Goal: Information Seeking & Learning: Learn about a topic

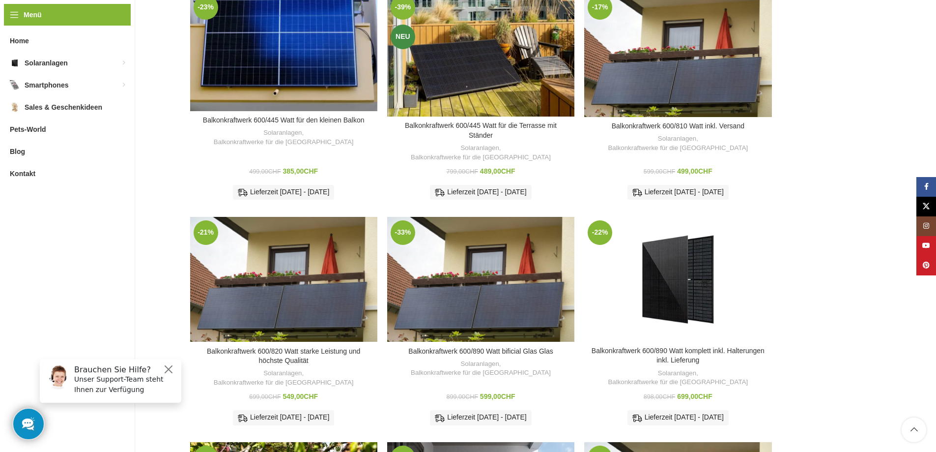
scroll to position [246, 0]
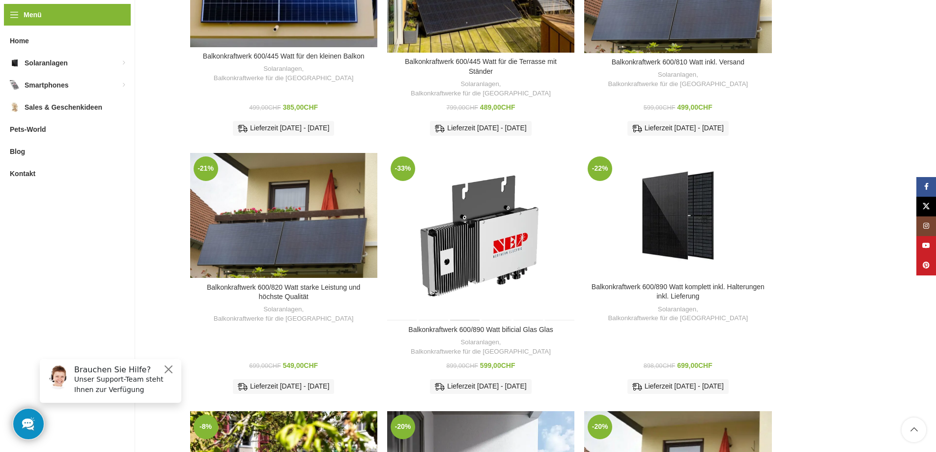
click at [475, 228] on div "Balkonkraftwerk 600/890 Watt bificial Glas Glas" at bounding box center [465, 237] width 31 height 168
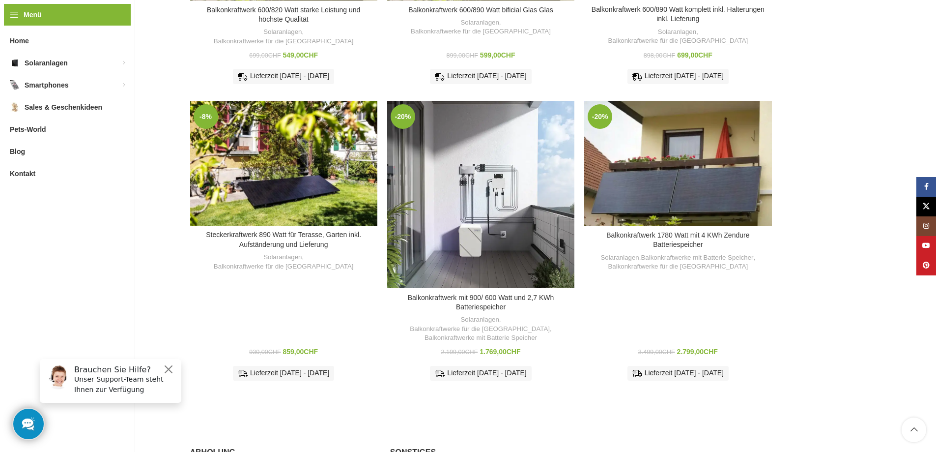
scroll to position [541, 0]
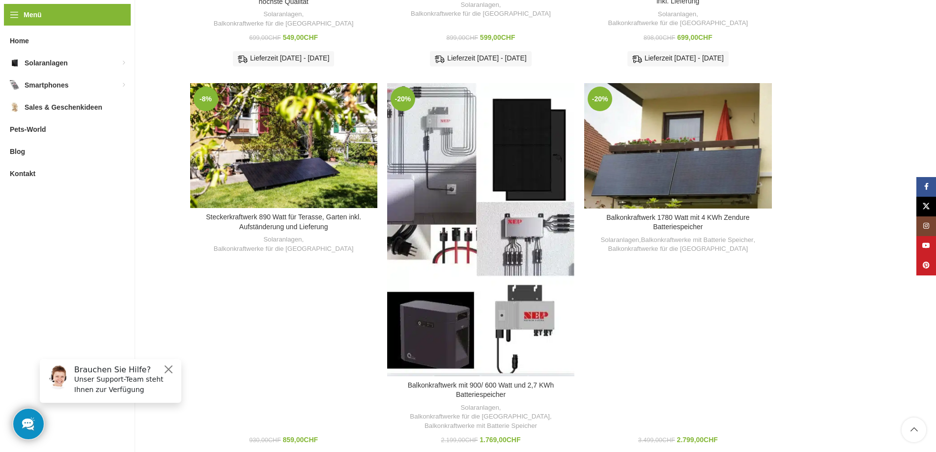
click at [468, 192] on div "Balkonkraftwerk mit 900/ 600 Watt und 2,7 KWh Batteriespeicher" at bounding box center [457, 229] width 47 height 293
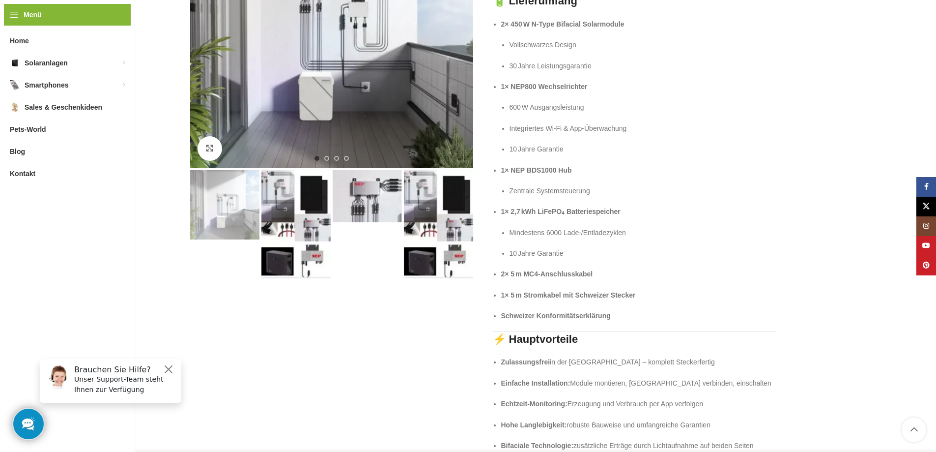
scroll to position [197, 0]
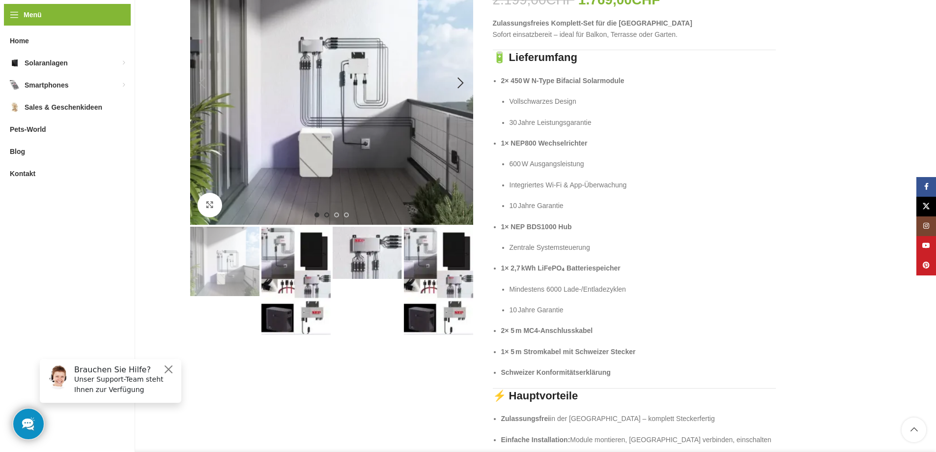
click at [329, 217] on li "Go to slide 2" at bounding box center [326, 214] width 5 height 5
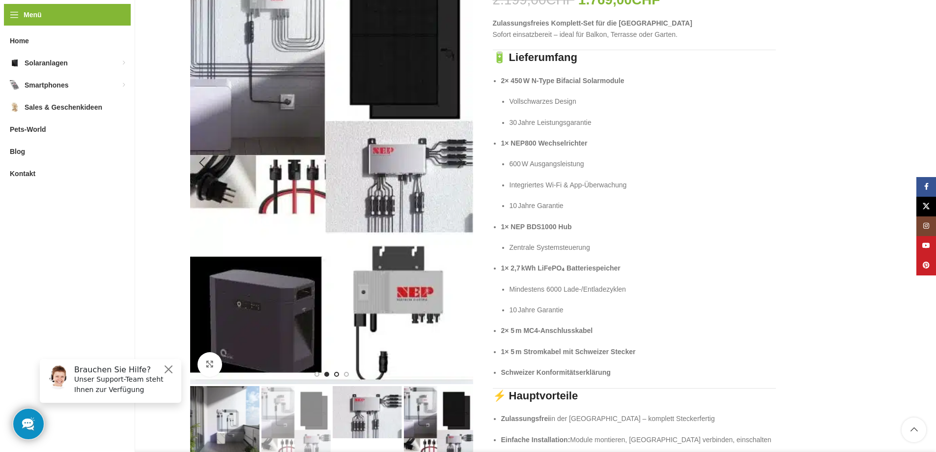
click at [336, 372] on span "Go to slide 3" at bounding box center [336, 374] width 5 height 5
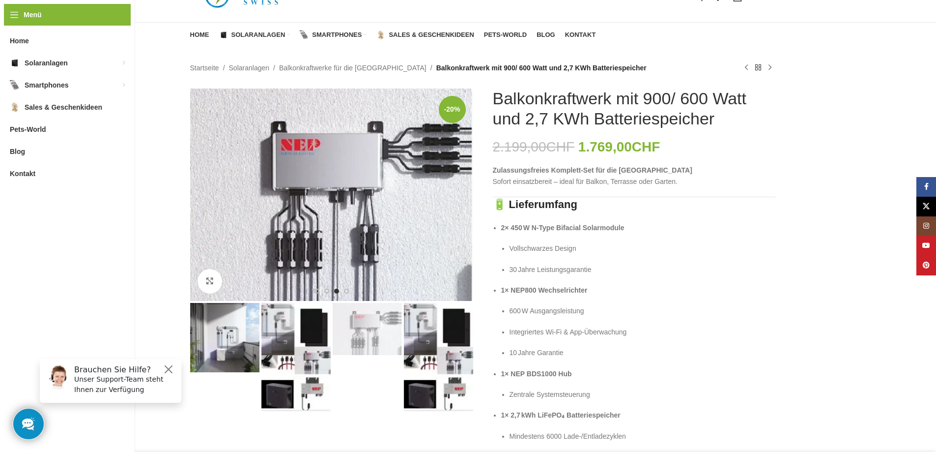
scroll to position [49, 0]
click at [344, 290] on span "Go to slide 4" at bounding box center [346, 291] width 5 height 5
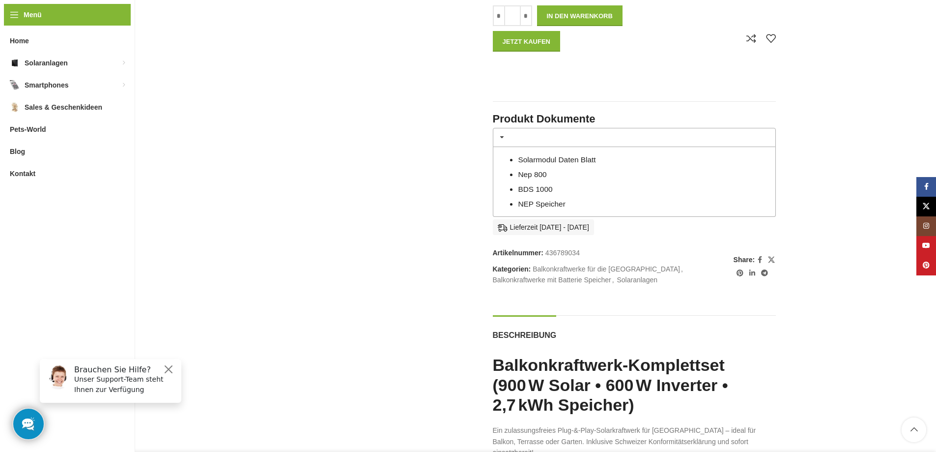
scroll to position [983, 0]
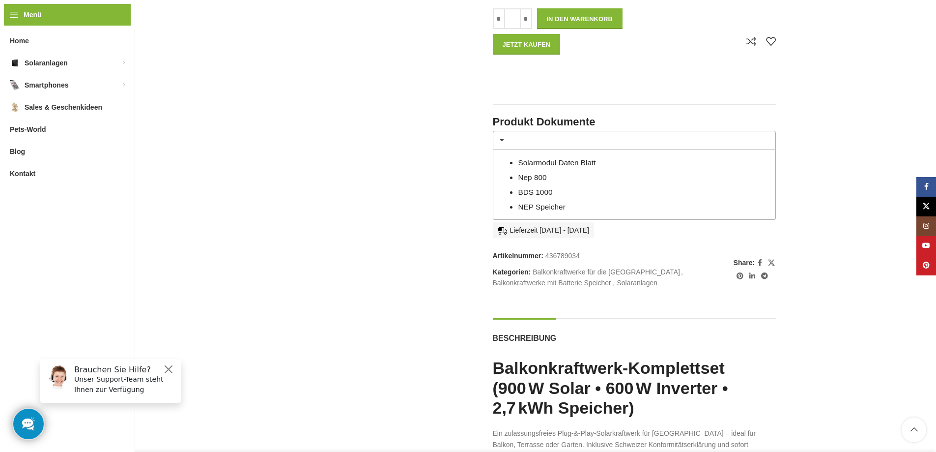
click at [538, 162] on link "Solarmodul Daten Blatt" at bounding box center [557, 162] width 78 height 8
click at [536, 178] on link "Nep 800" at bounding box center [532, 177] width 29 height 8
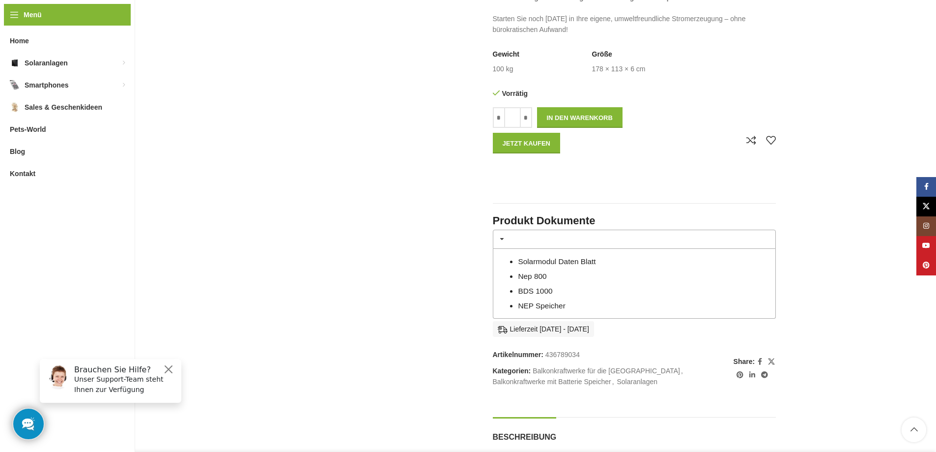
scroll to position [885, 0]
click at [537, 277] on link "Nep 800" at bounding box center [532, 275] width 29 height 8
click at [528, 291] on link "BDS 1000" at bounding box center [535, 290] width 34 height 8
click at [527, 305] on link "NEP Speicher" at bounding box center [541, 305] width 47 height 8
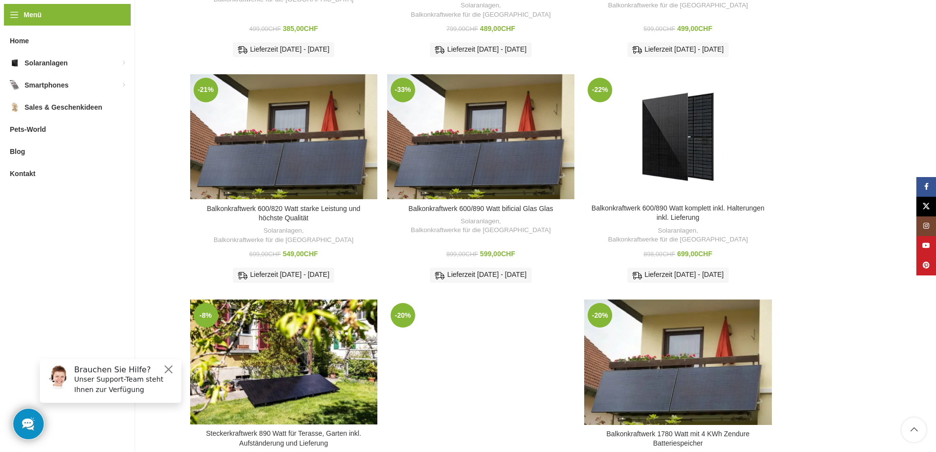
scroll to position [317, 0]
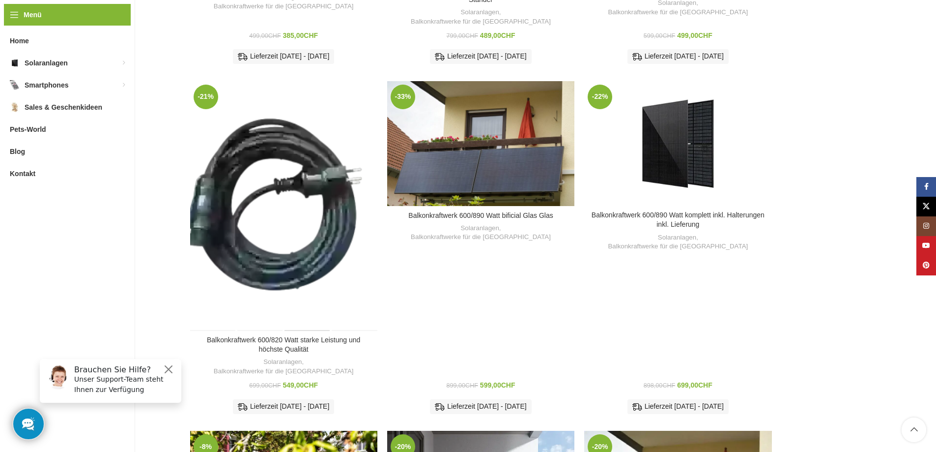
click at [309, 171] on div "Balkonkraftwerk 600/820 Watt starke Leistung und höchste Qualität" at bounding box center [307, 206] width 47 height 250
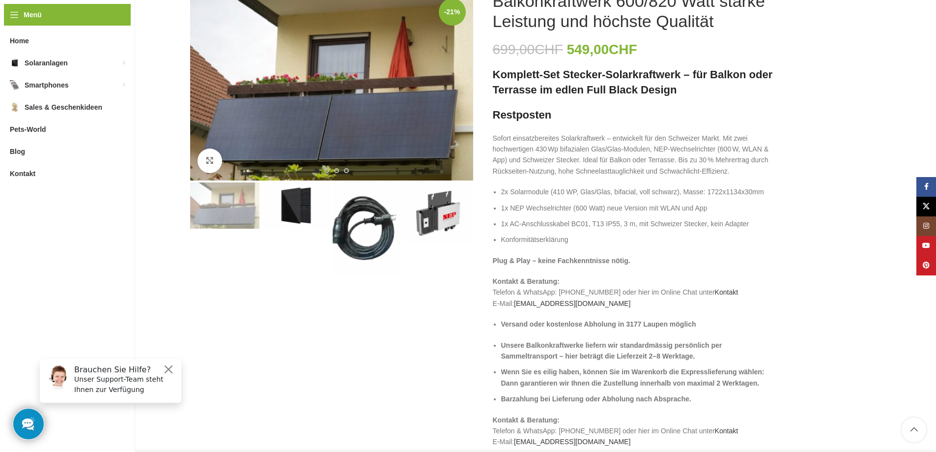
scroll to position [147, 0]
click at [293, 205] on img "2 / 4" at bounding box center [295, 205] width 69 height 46
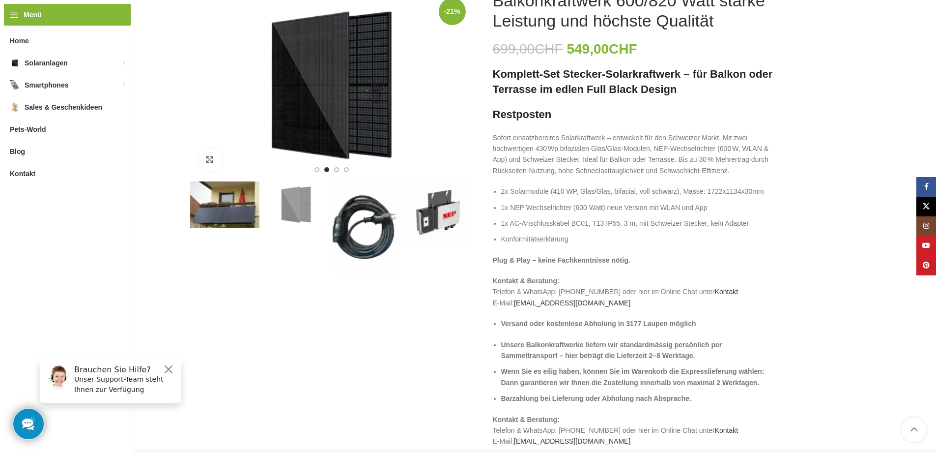
click at [356, 212] on img "3 / 4" at bounding box center [367, 227] width 69 height 92
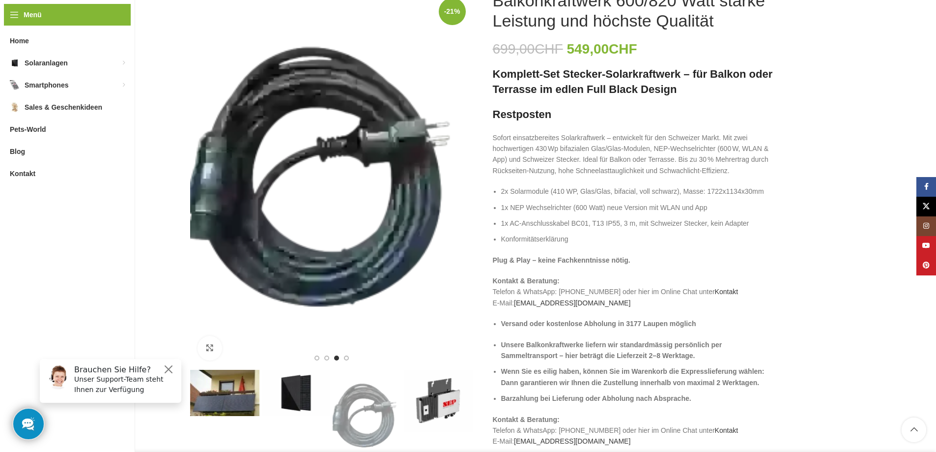
click at [443, 404] on img "4 / 4" at bounding box center [438, 401] width 69 height 62
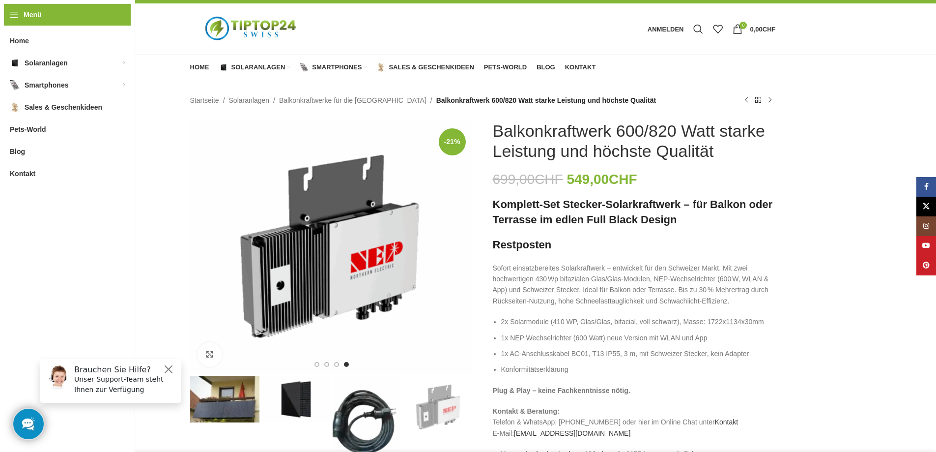
scroll to position [0, 0]
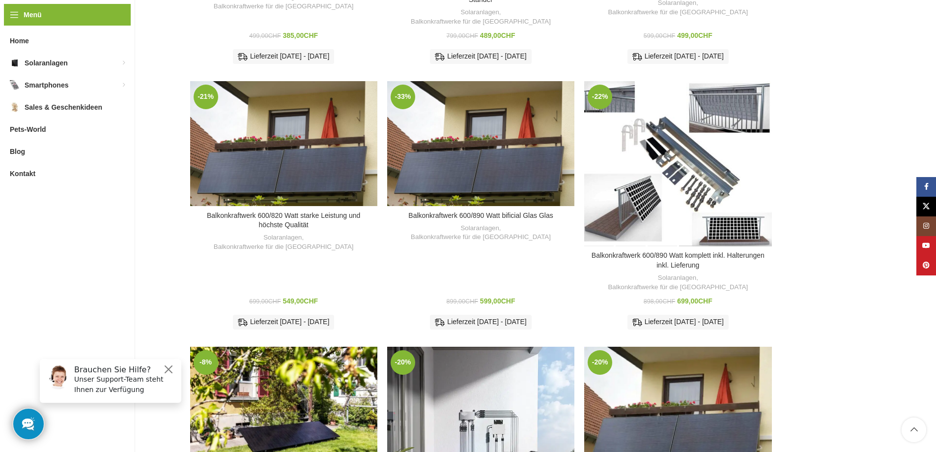
click at [701, 143] on div "Balkonkraftwerk 600/890 Watt komplett inkl. Halterungen inkl. Lieferung" at bounding box center [693, 163] width 31 height 165
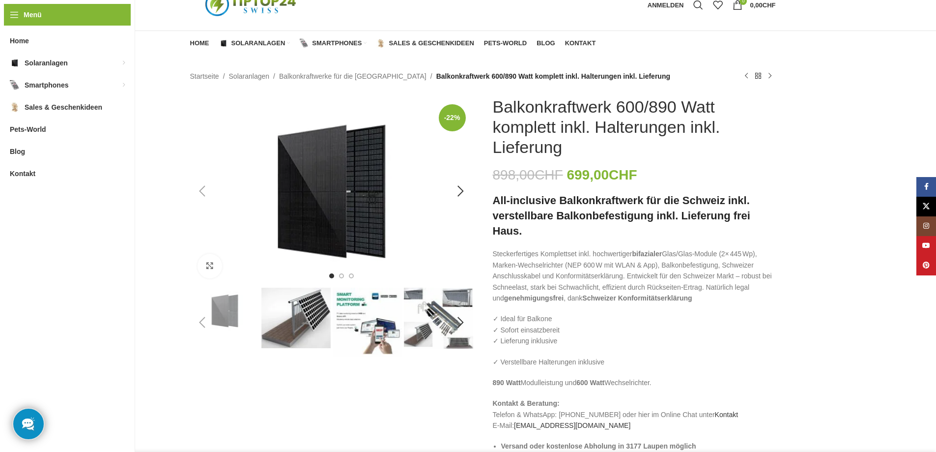
scroll to position [98, 0]
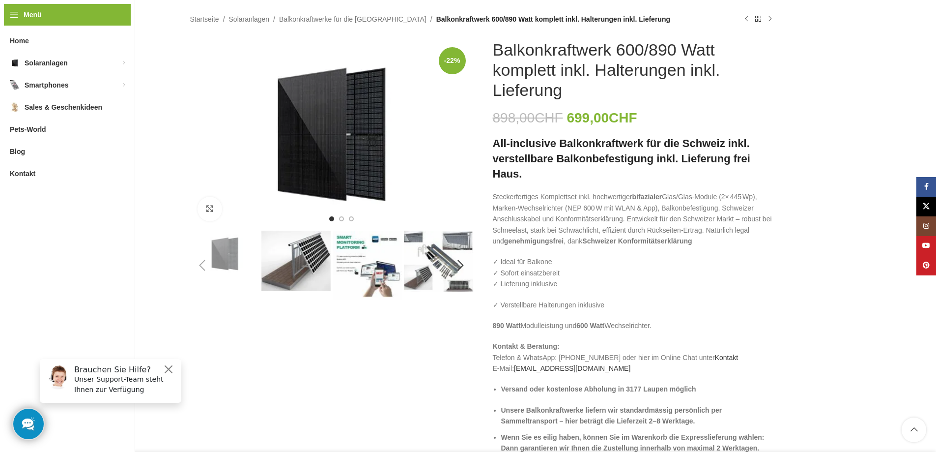
click at [303, 261] on img "2 / 6" at bounding box center [295, 260] width 69 height 60
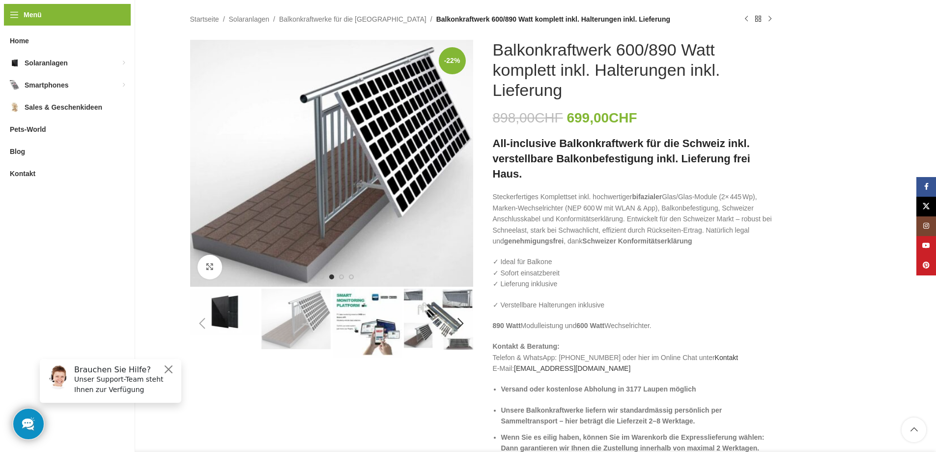
click at [381, 339] on img "3 / 6" at bounding box center [367, 322] width 69 height 69
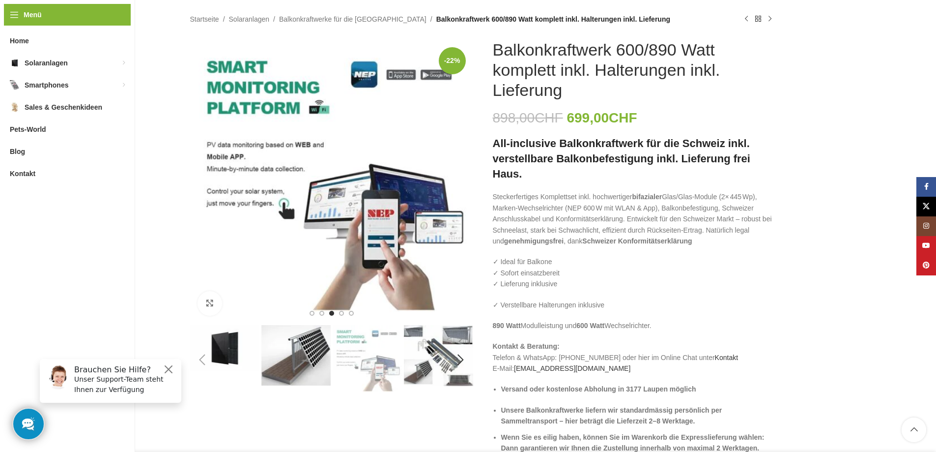
click at [429, 339] on img "4 / 6" at bounding box center [438, 355] width 69 height 61
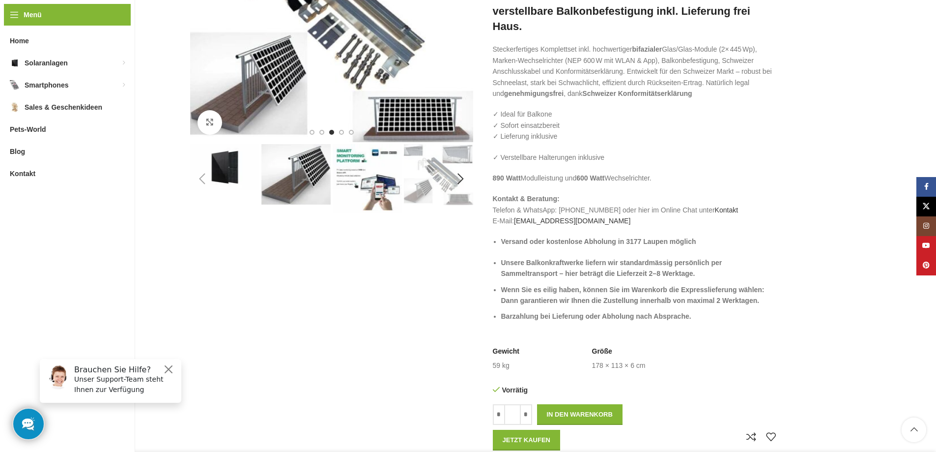
scroll to position [0, 0]
